Goal: Navigation & Orientation: Go to known website

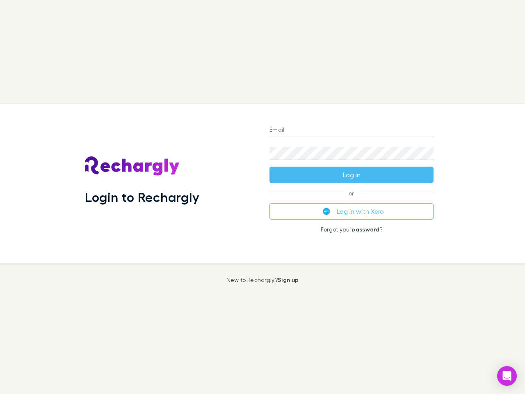
click at [262, 197] on div "Login to Rechargly" at bounding box center [170, 183] width 184 height 159
click at [351, 130] on input "Email" at bounding box center [351, 130] width 164 height 13
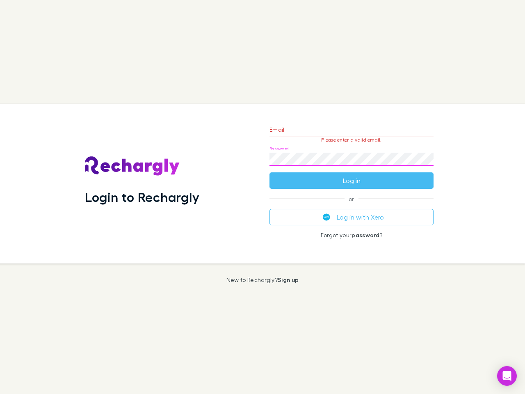
click at [351, 175] on form "Email Please enter a valid email. Password Log in" at bounding box center [351, 152] width 164 height 71
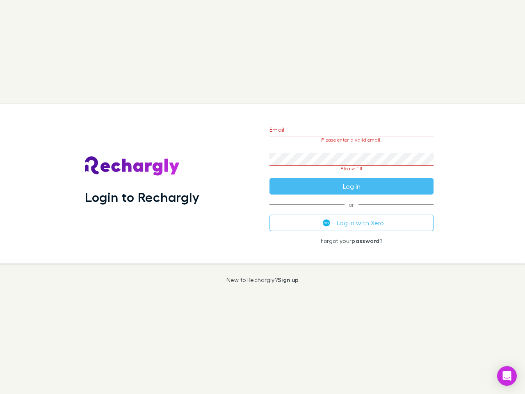
click at [351, 211] on div "Email Please enter a valid email. Password Please fill Log in or Log in with Xe…" at bounding box center [351, 183] width 177 height 159
click at [507, 375] on icon "Open Intercom Messenger" at bounding box center [507, 376] width 9 height 10
